Goal: Find contact information: Find contact information

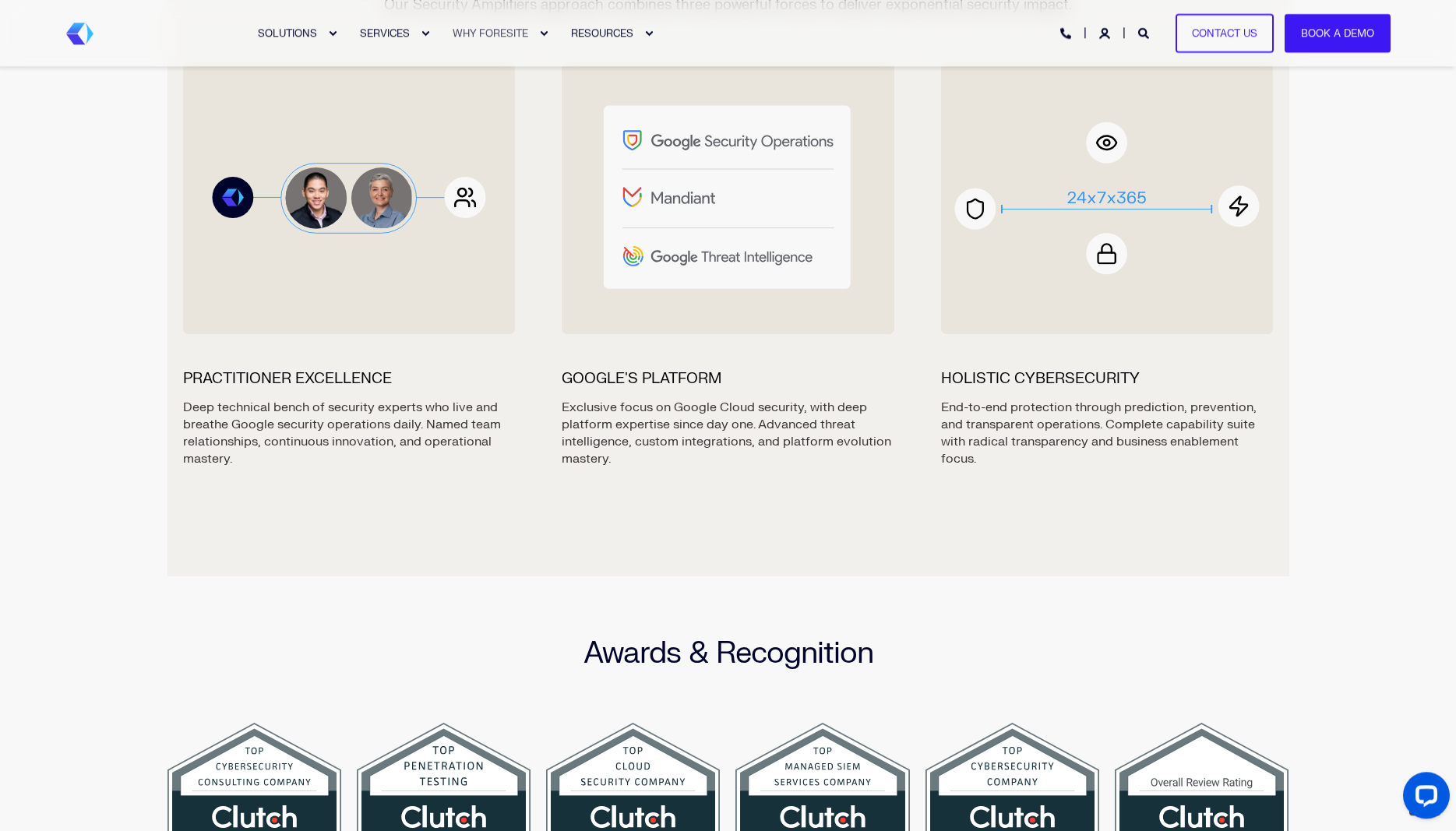
scroll to position [1714, 0]
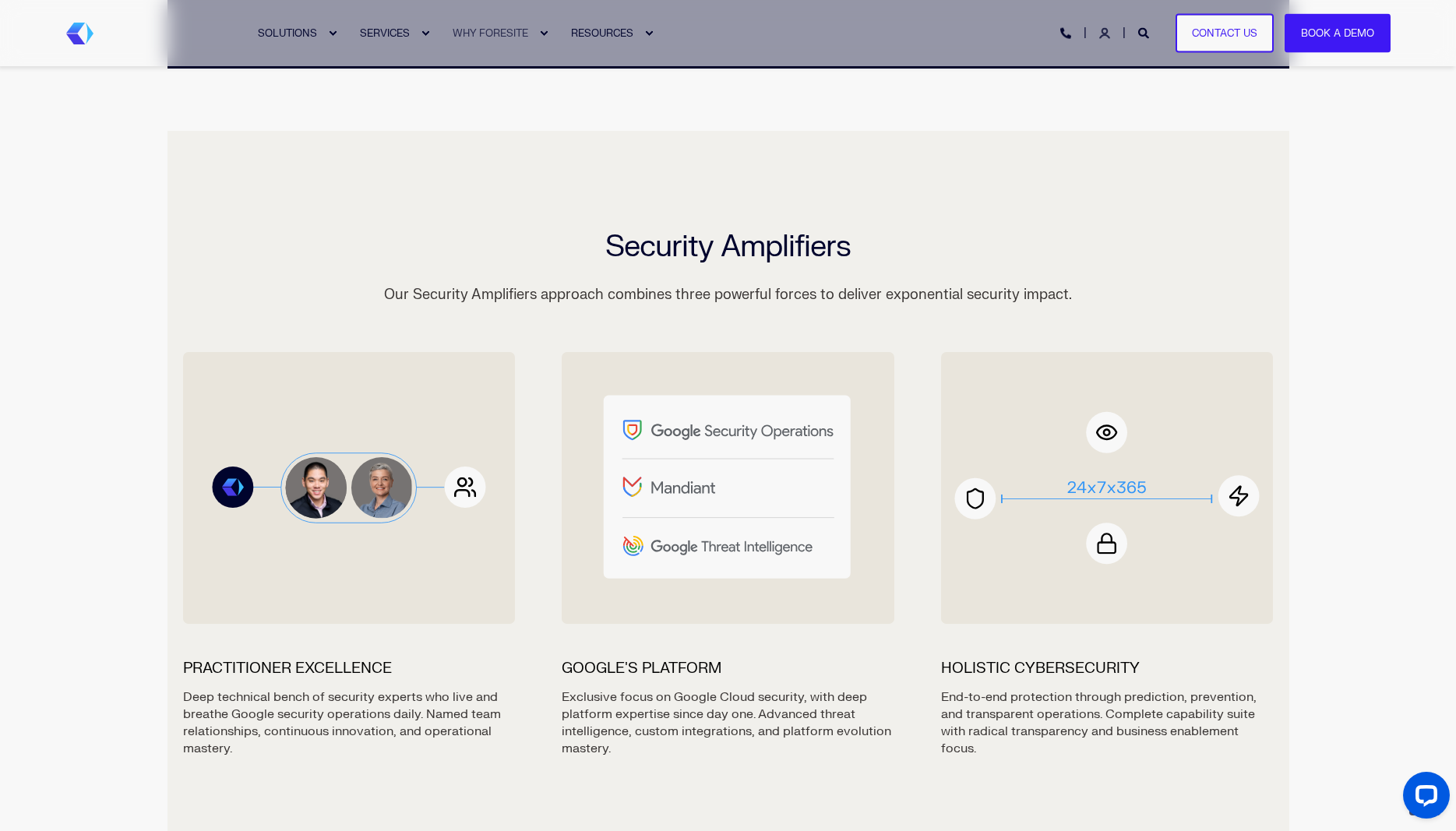
click at [1105, 36] on icon "Login" at bounding box center [1104, 34] width 11 height 11
click at [1202, 38] on link "Contact Us" at bounding box center [1224, 33] width 99 height 40
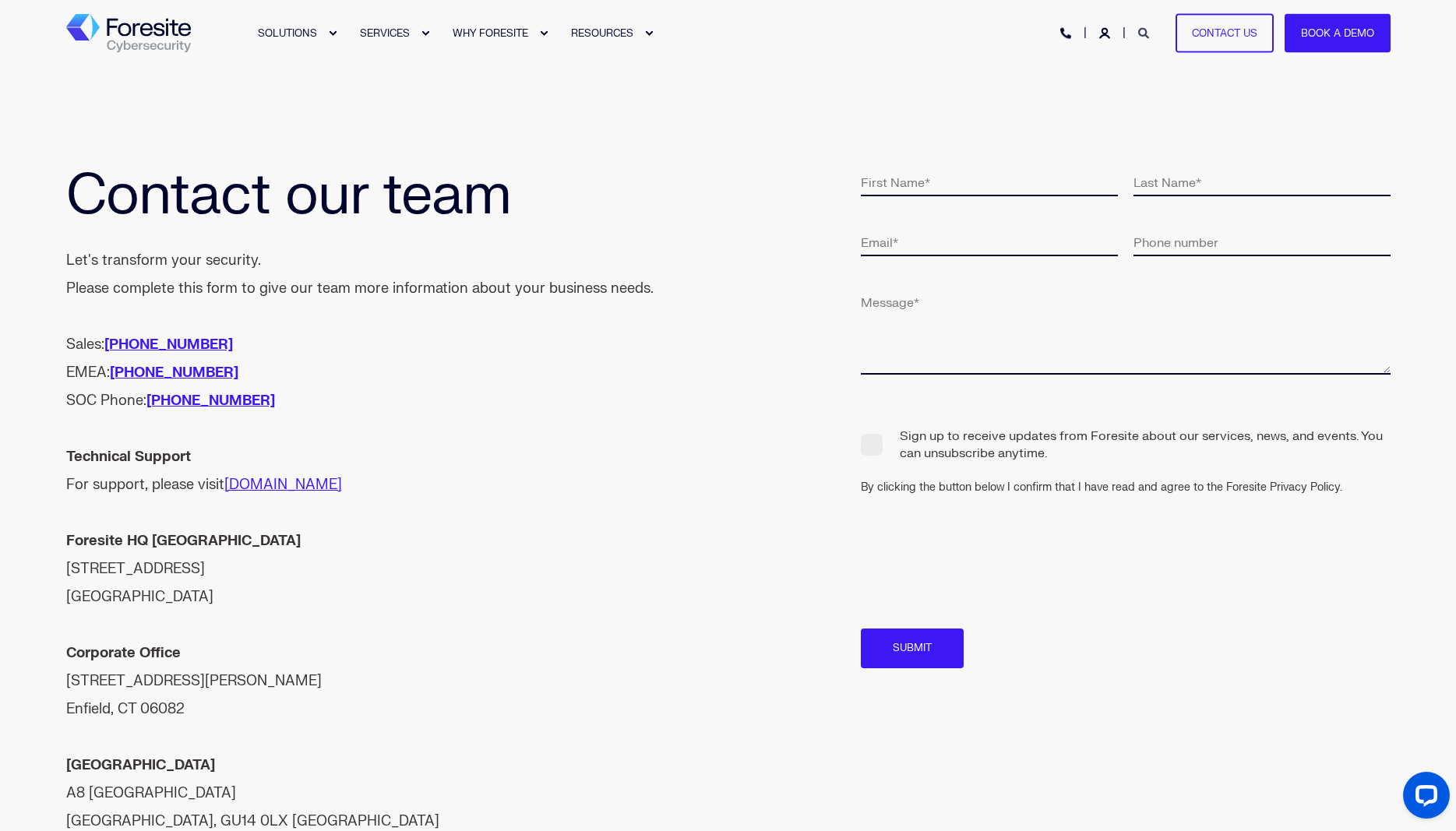
click at [1141, 36] on icon "Open Search" at bounding box center [1143, 34] width 11 height 11
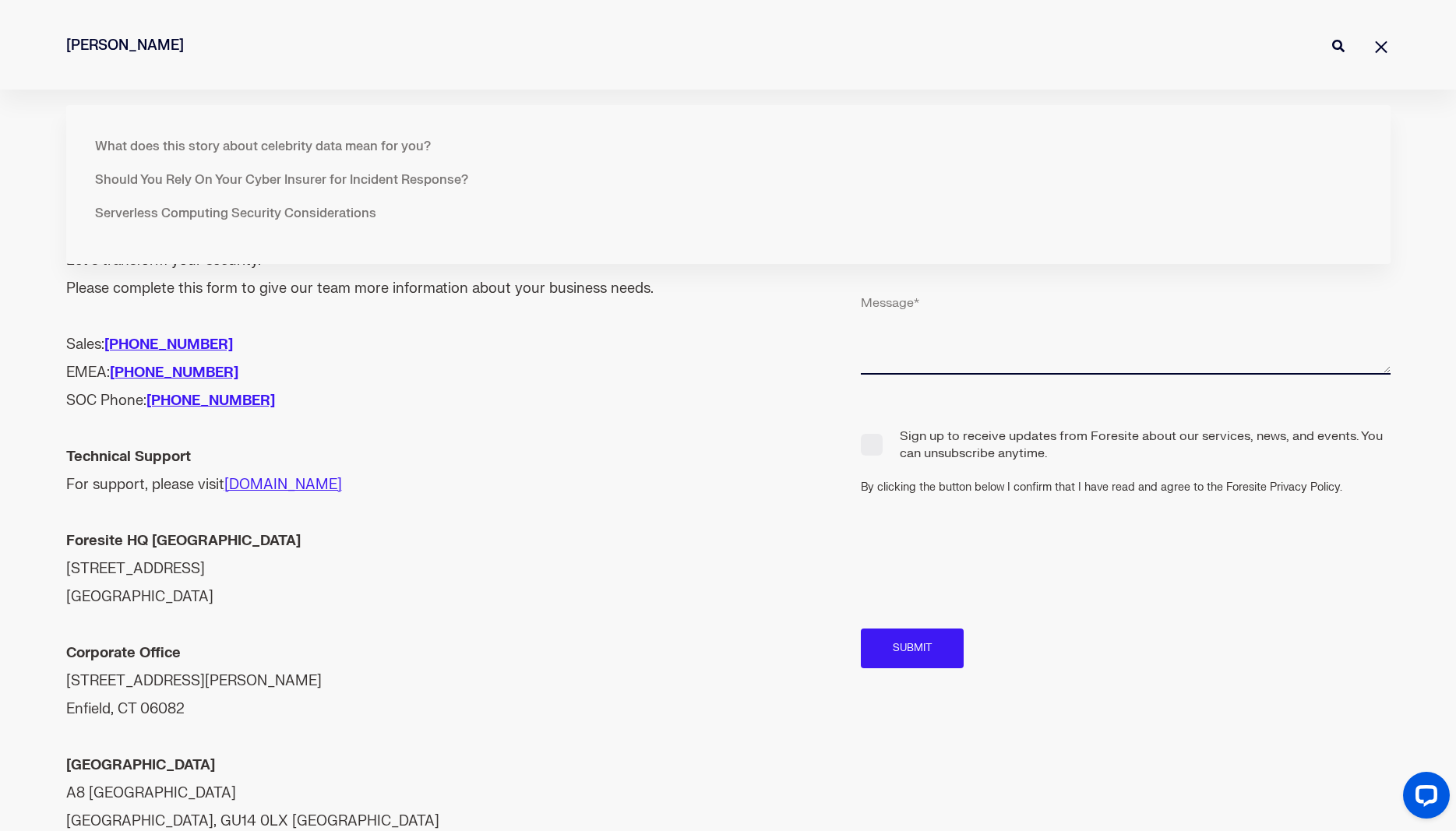
type input "tracy"
click at [1329, 36] on button "Perform Search" at bounding box center [1338, 45] width 19 height 19
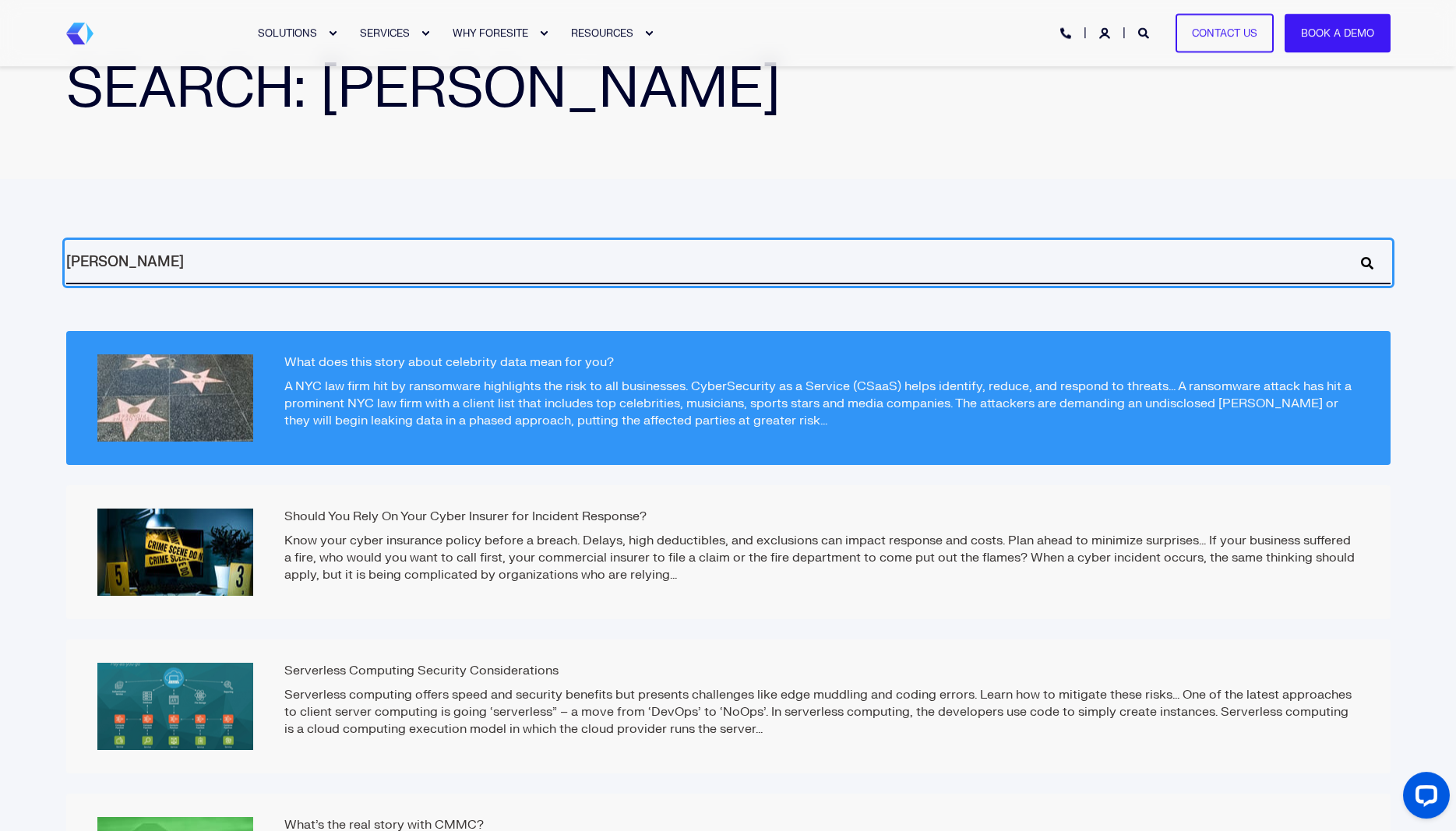
scroll to position [159, 0]
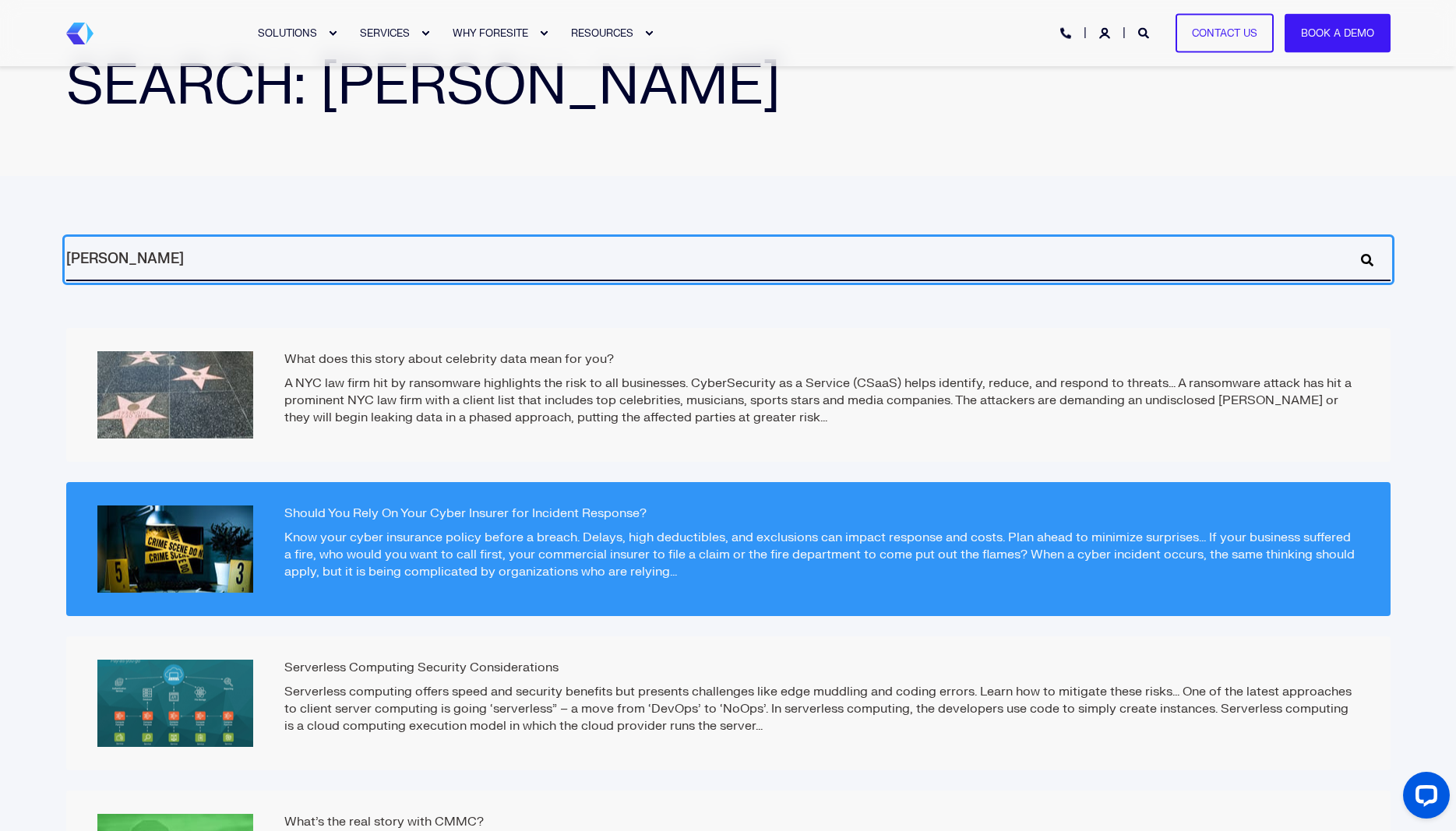
click at [512, 558] on p "Know your cyber insurance policy before a breach. Delays, high deductibles, and…" at bounding box center [728, 555] width 1262 height 51
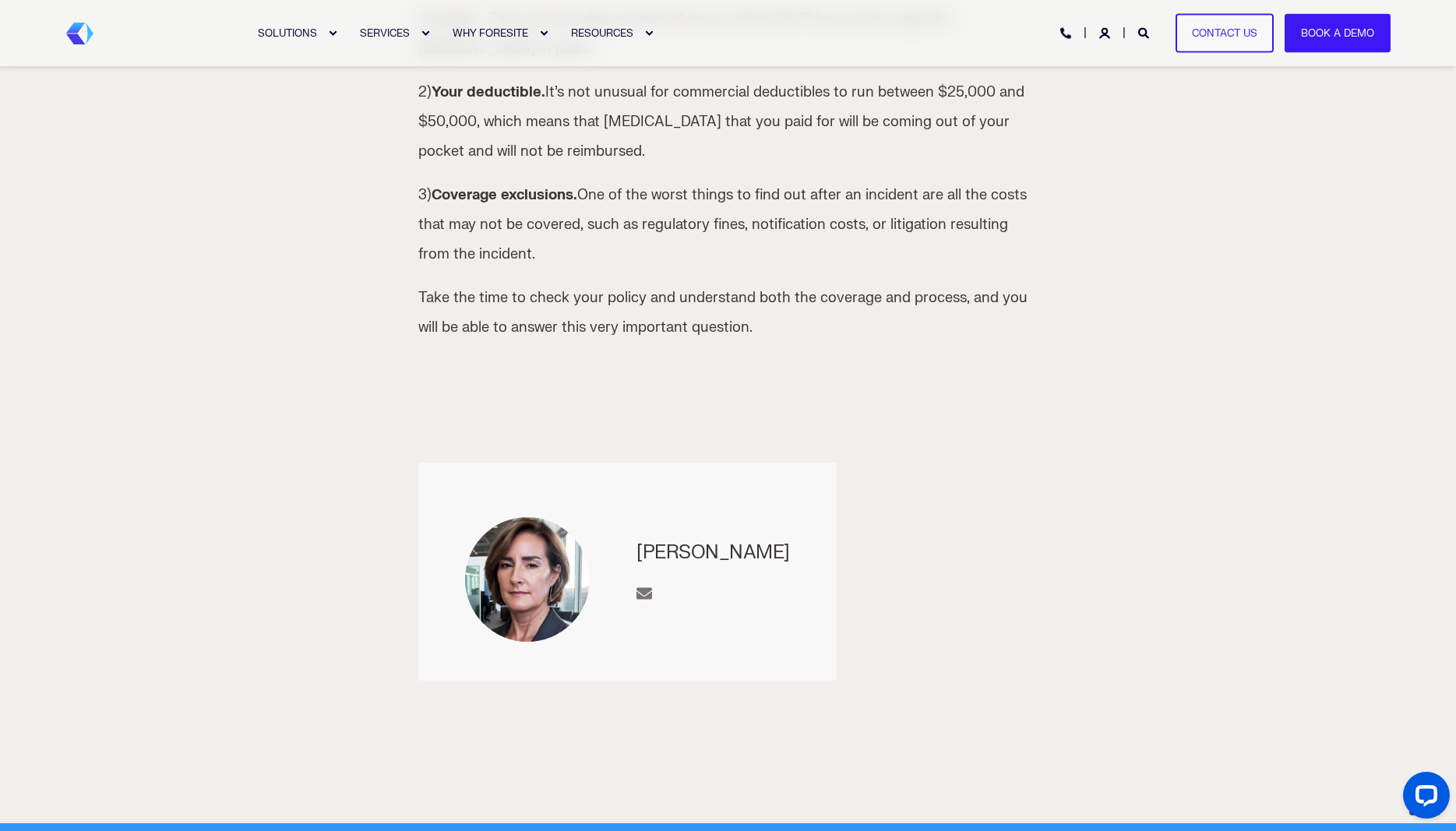
scroll to position [1191, 0]
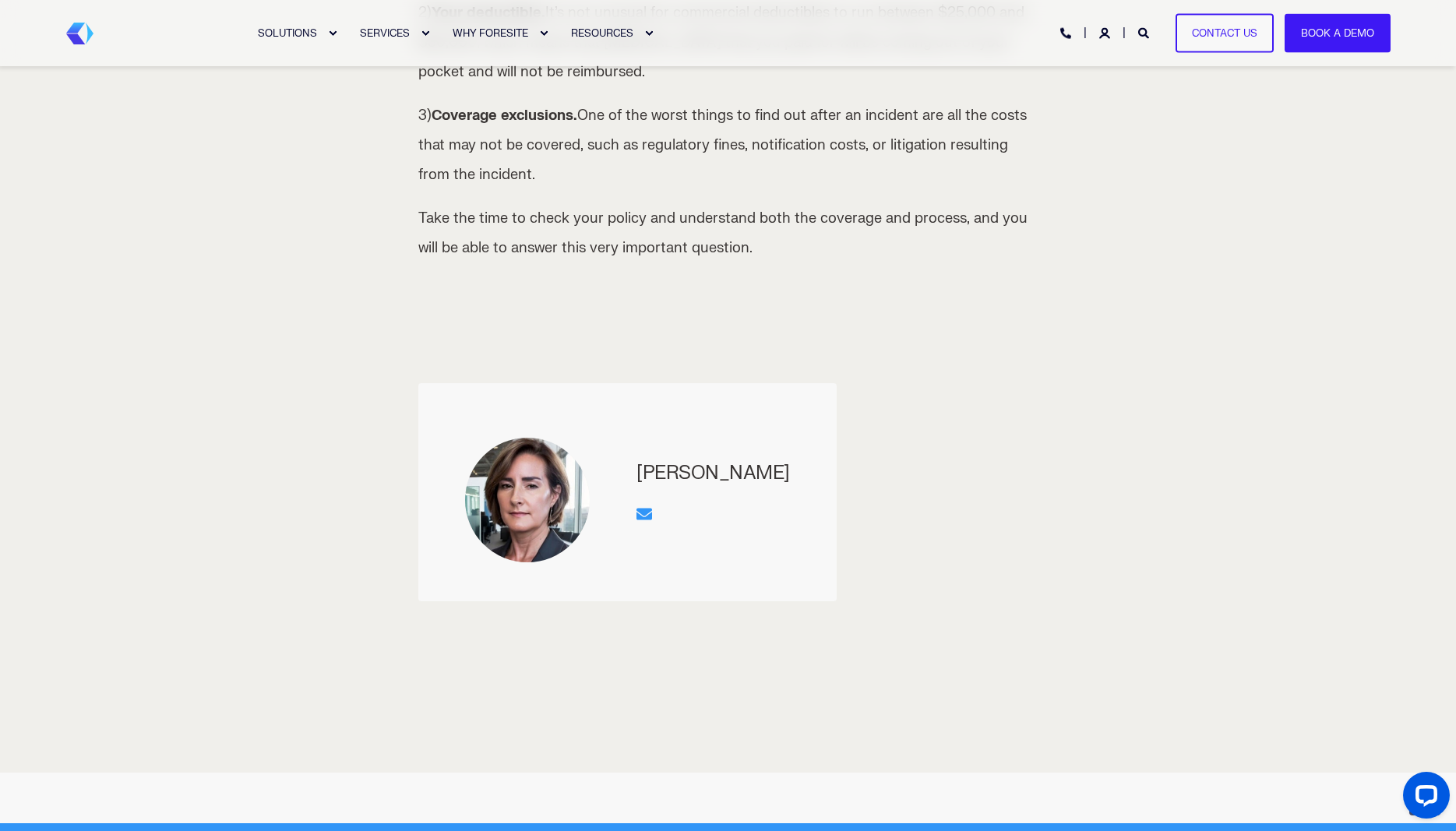
click at [645, 514] on icon "Send an email" at bounding box center [645, 513] width 16 height 12
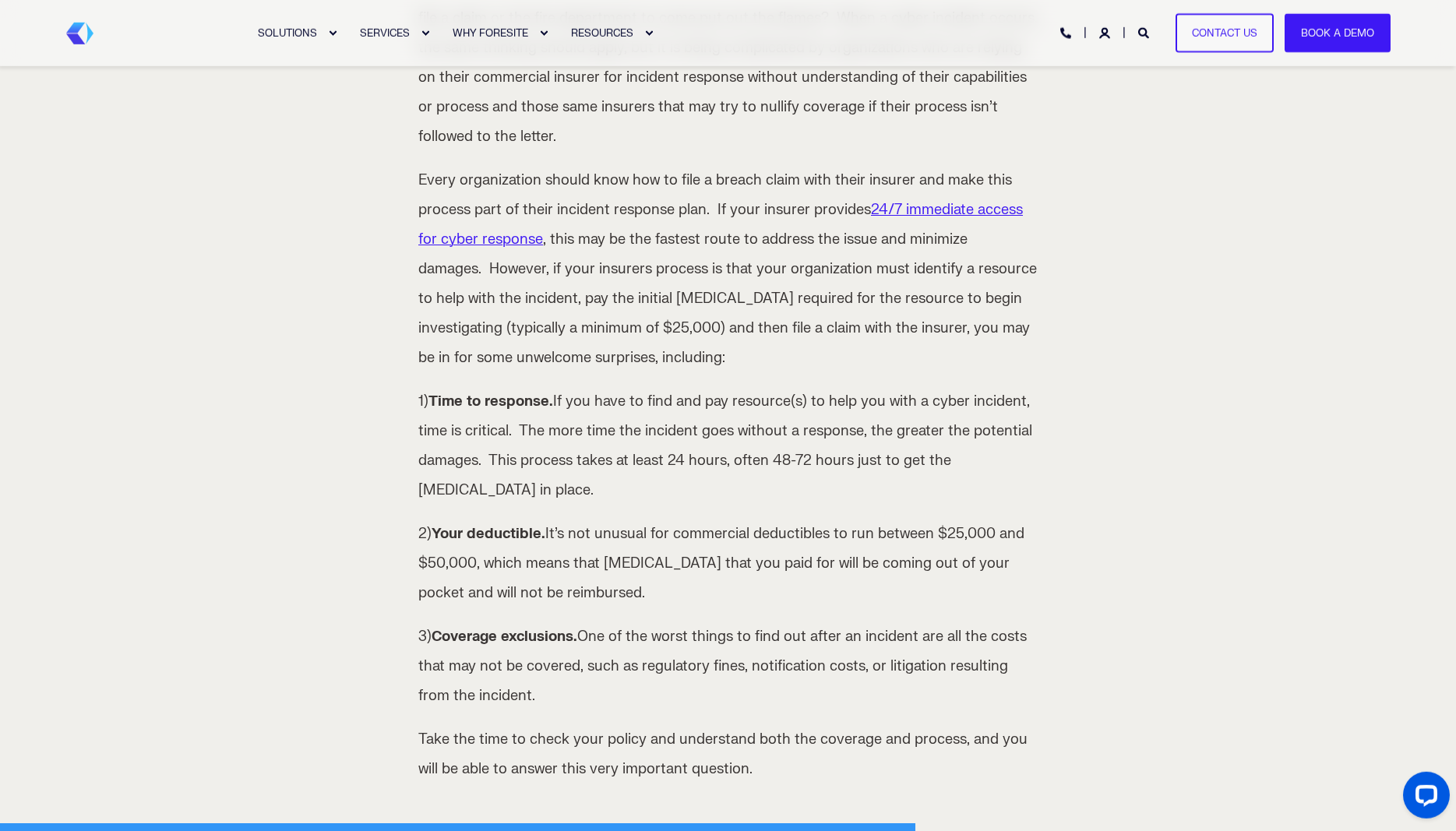
scroll to position [715, 0]
